Goal: Information Seeking & Learning: Learn about a topic

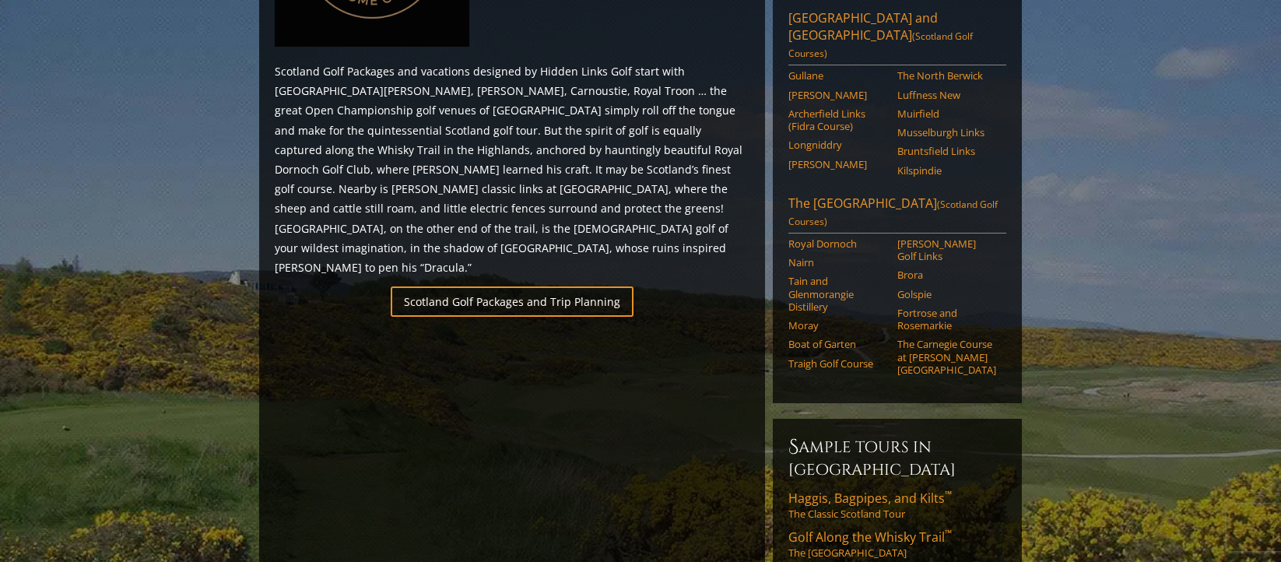
scroll to position [964, 0]
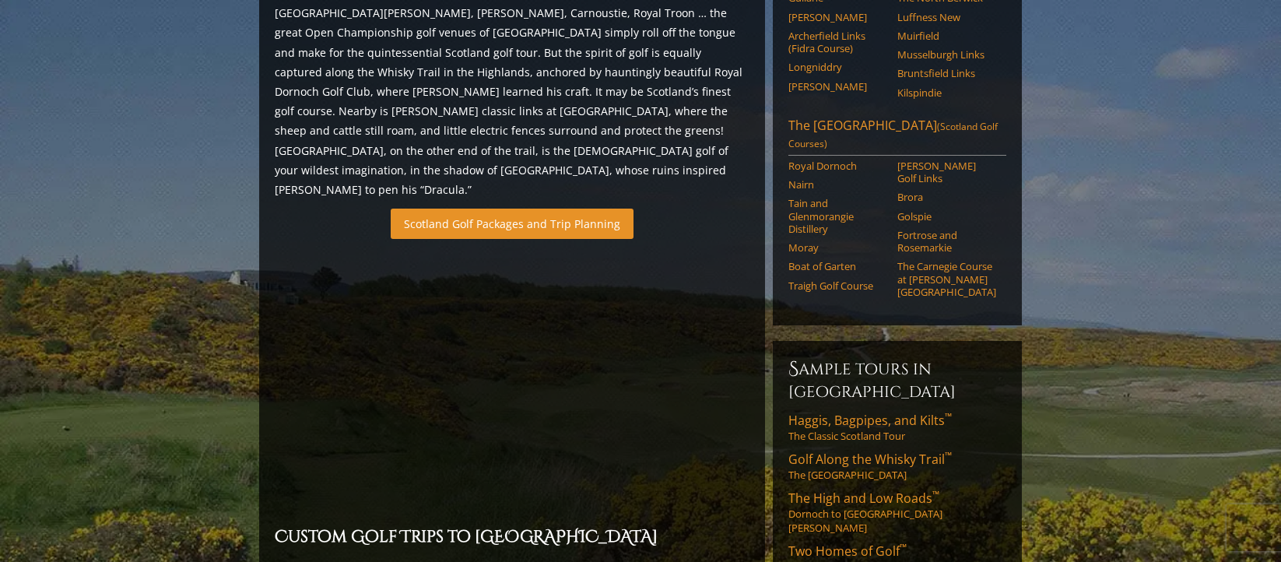
click at [476, 209] on link "Scotland Golf Packages and Trip Planning" at bounding box center [512, 224] width 243 height 30
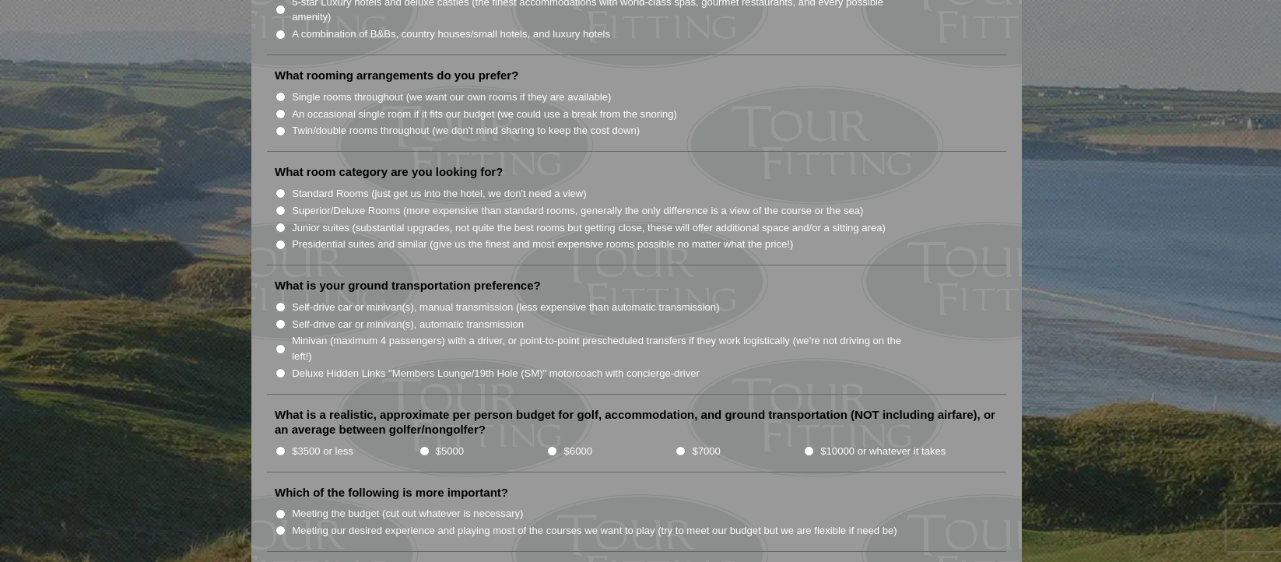
scroll to position [1168, 0]
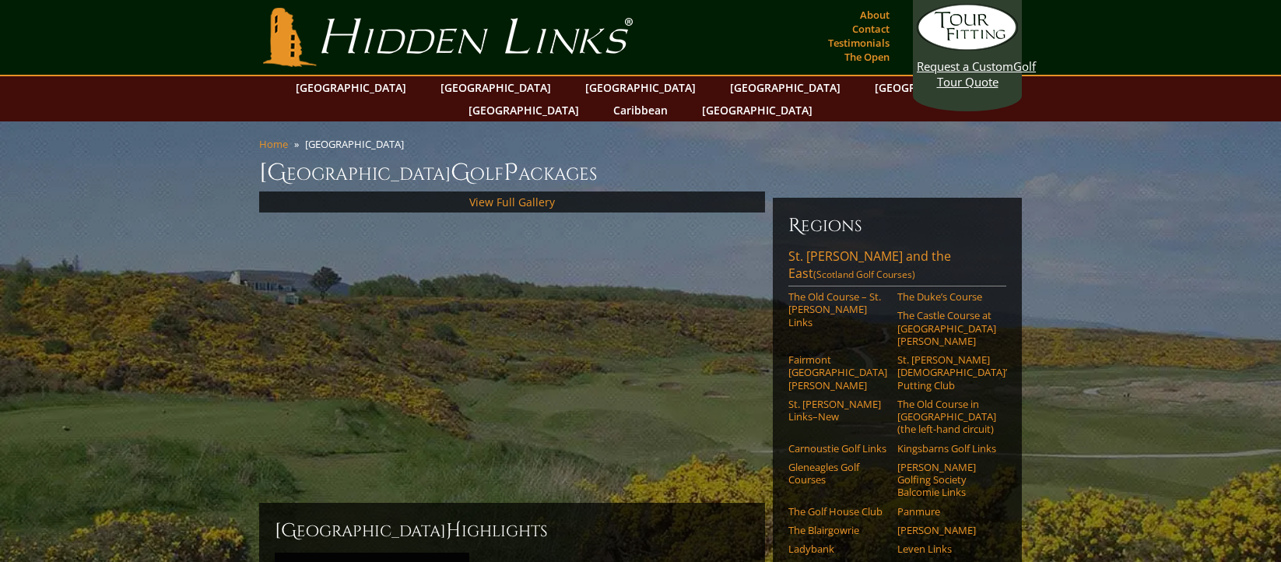
scroll to position [972, 0]
